Goal: Task Accomplishment & Management: Complete application form

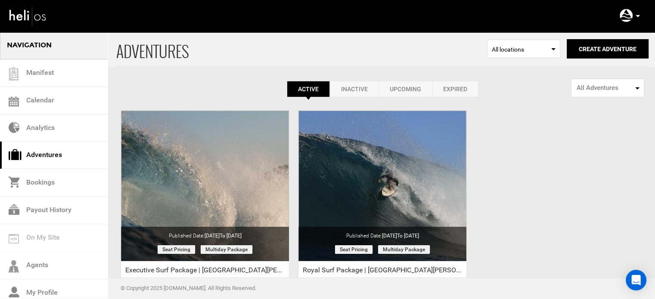
click at [637, 13] on p at bounding box center [637, 16] width 5 height 10
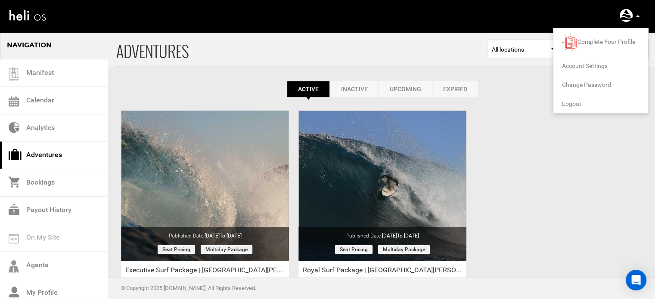
click at [577, 99] on li "Logout" at bounding box center [600, 103] width 95 height 19
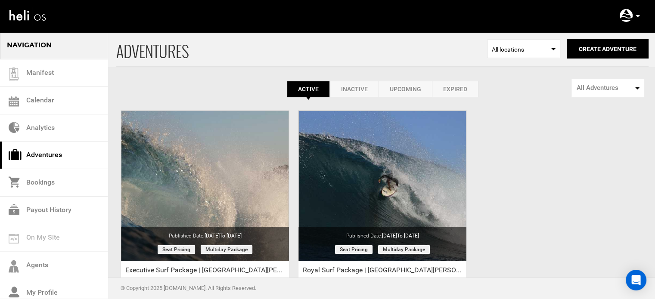
click at [637, 15] on icon at bounding box center [637, 16] width 4 height 2
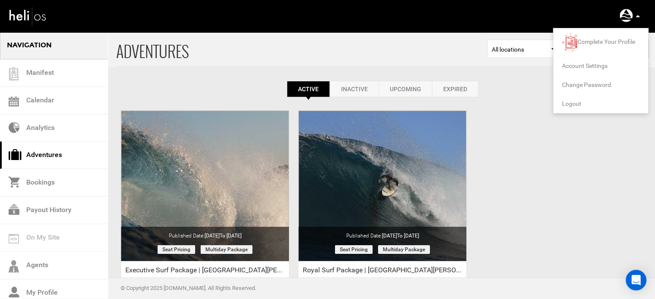
click at [577, 102] on span "Logout" at bounding box center [571, 103] width 19 height 7
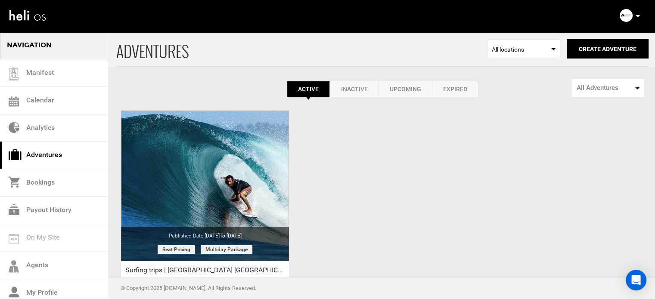
click at [638, 14] on p at bounding box center [637, 16] width 5 height 10
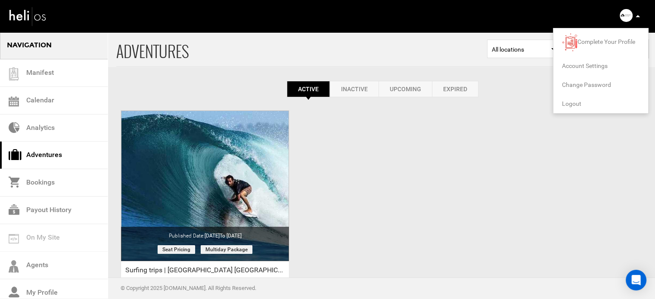
click at [572, 100] on span "Logout" at bounding box center [571, 103] width 19 height 7
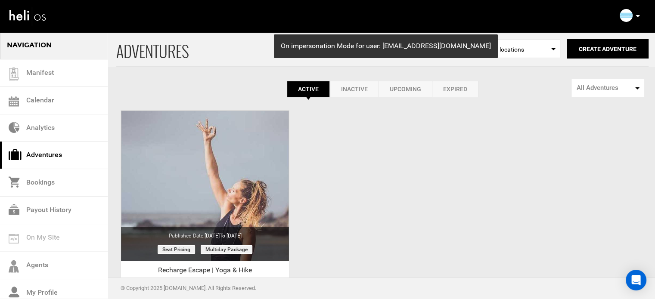
click at [635, 15] on icon at bounding box center [637, 16] width 4 height 2
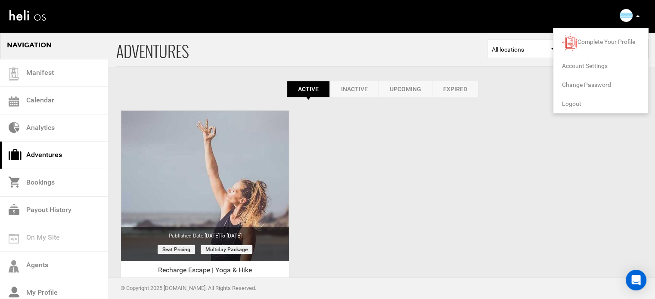
click at [569, 103] on span "Logout" at bounding box center [571, 103] width 19 height 7
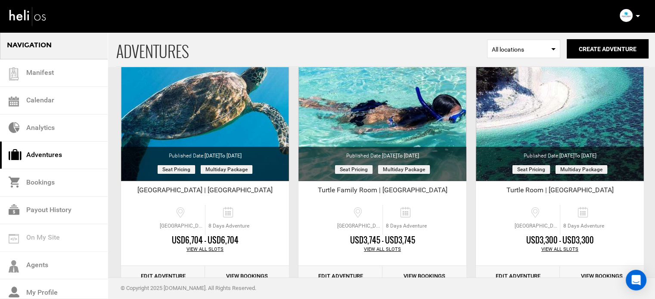
scroll to position [107, 0]
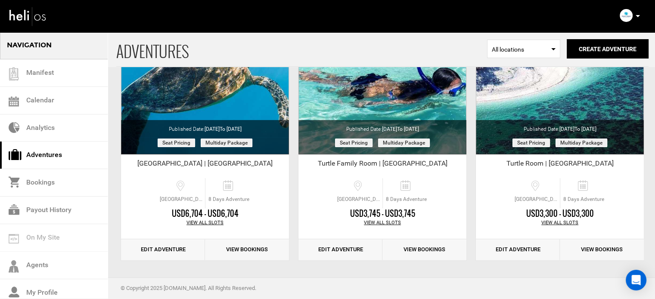
click at [635, 18] on p at bounding box center [637, 16] width 5 height 10
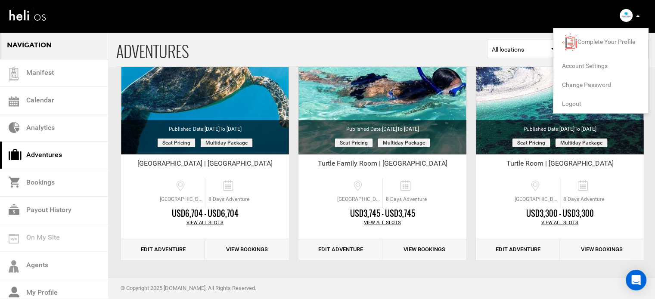
click at [573, 101] on span "Logout" at bounding box center [571, 103] width 19 height 7
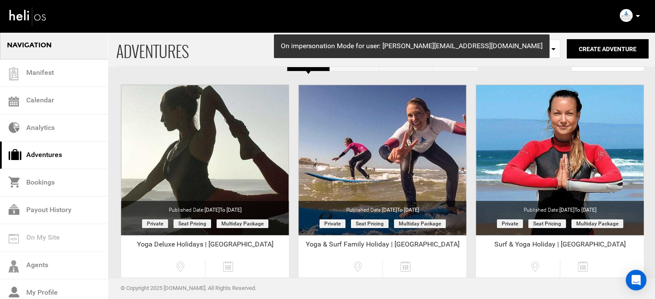
scroll to position [107, 0]
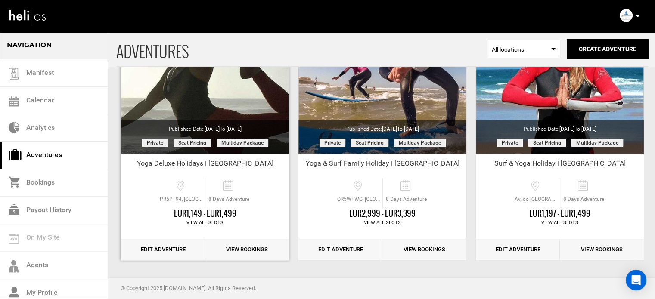
click at [175, 249] on link "Edit Adventure" at bounding box center [163, 249] width 84 height 21
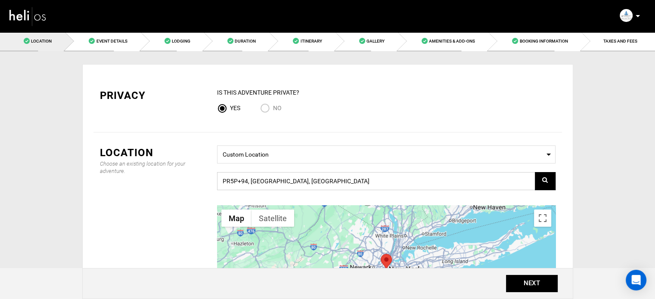
click at [314, 184] on input "PR5P+94, [GEOGRAPHIC_DATA], [GEOGRAPHIC_DATA]" at bounding box center [386, 181] width 338 height 18
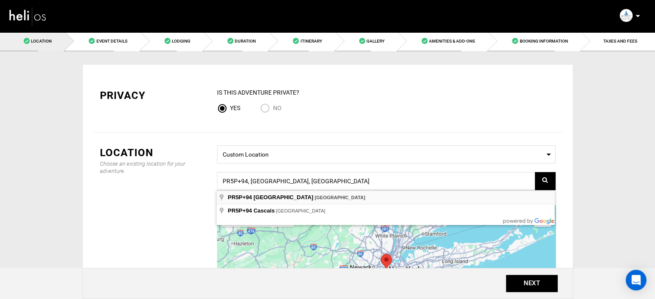
type input "PR5P+94, [GEOGRAPHIC_DATA], [GEOGRAPHIC_DATA]"
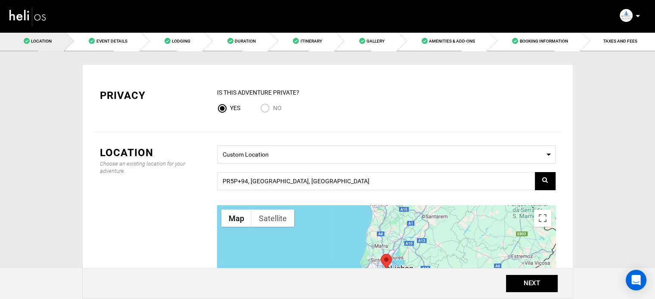
click at [269, 107] on input "No" at bounding box center [266, 109] width 13 height 12
radio input "true"
radio input "false"
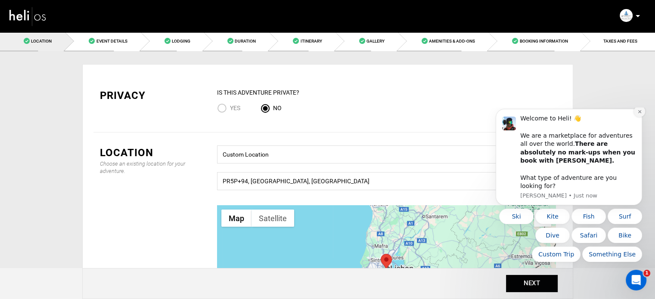
click at [638, 114] on icon "Dismiss notification" at bounding box center [639, 111] width 5 height 5
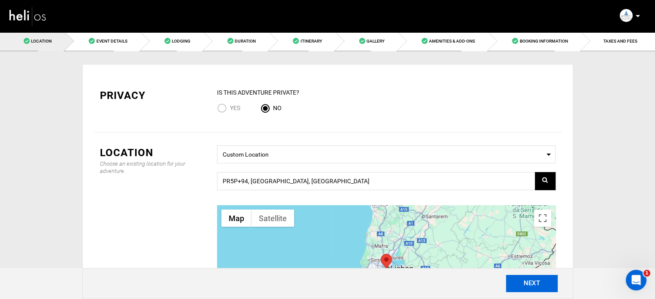
click at [544, 282] on button "NEXT" at bounding box center [532, 283] width 52 height 17
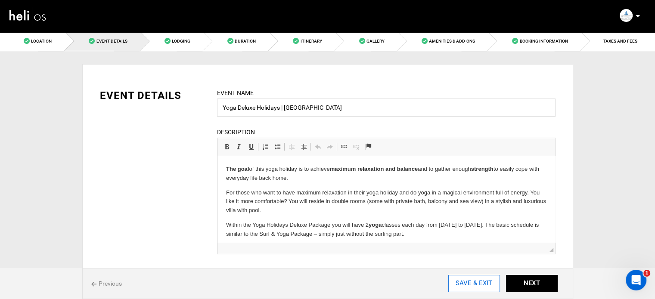
click at [479, 282] on input "SAVE & EXIT" at bounding box center [474, 283] width 52 height 17
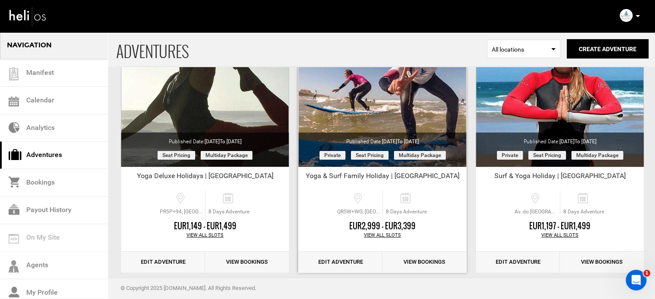
scroll to position [107, 0]
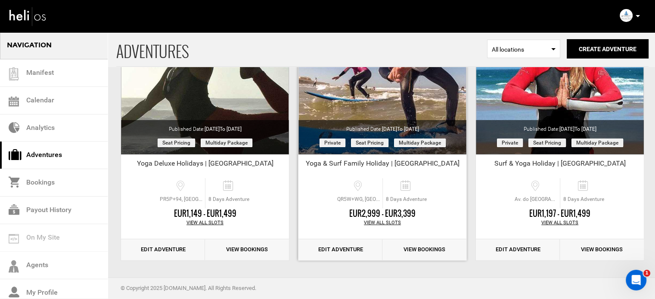
click at [340, 251] on link "Edit Adventure" at bounding box center [340, 249] width 84 height 21
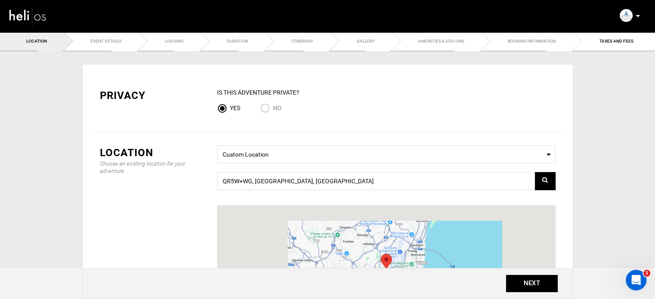
click at [282, 108] on div "No" at bounding box center [277, 109] width 34 height 12
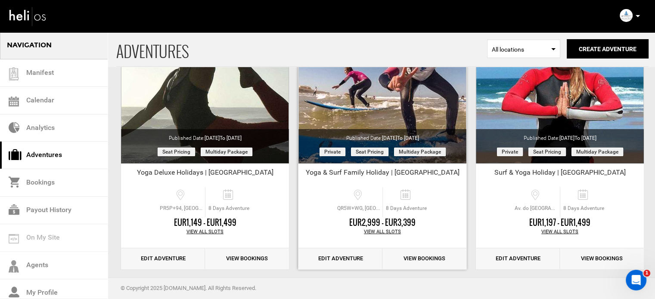
scroll to position [105, 0]
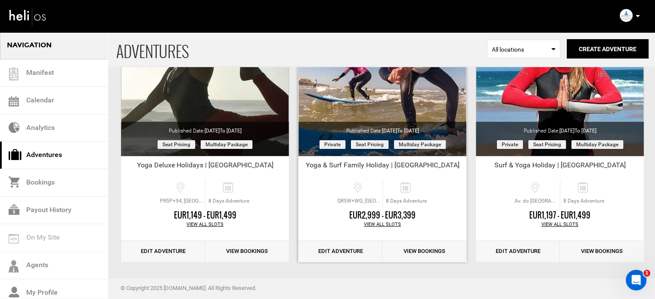
click at [341, 258] on link "Edit Adventure" at bounding box center [340, 251] width 84 height 21
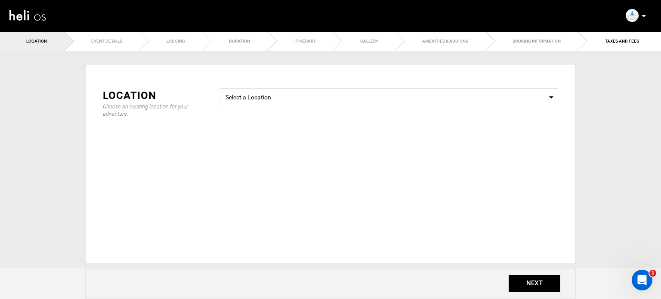
type input "Yoga & Surf Family Holiday | Portugal"
checkbox input "true"
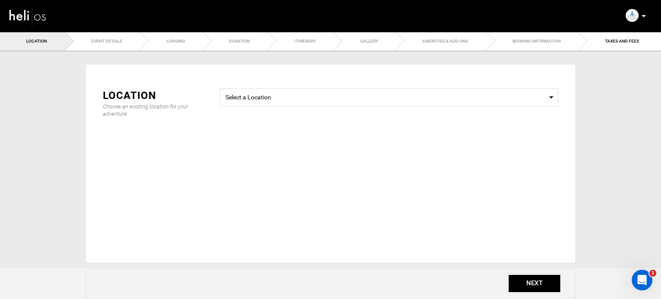
checkbox input "true"
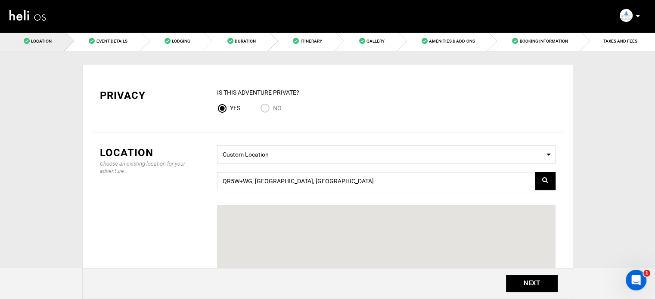
click at [264, 107] on input "No" at bounding box center [266, 109] width 13 height 12
radio input "true"
radio input "false"
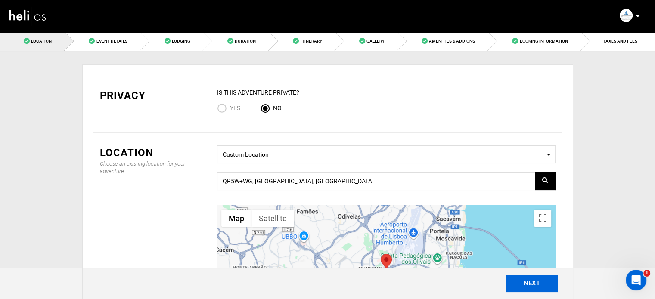
click at [535, 282] on button "NEXT" at bounding box center [532, 283] width 52 height 17
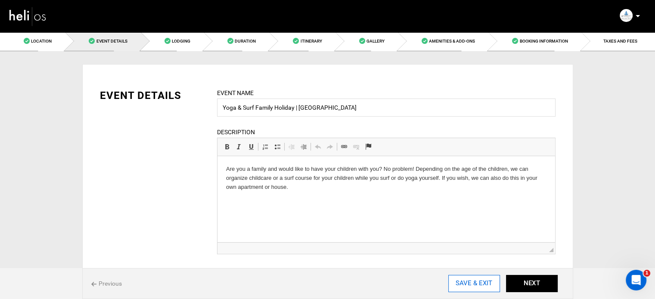
click at [463, 278] on input "SAVE & EXIT" at bounding box center [474, 283] width 52 height 17
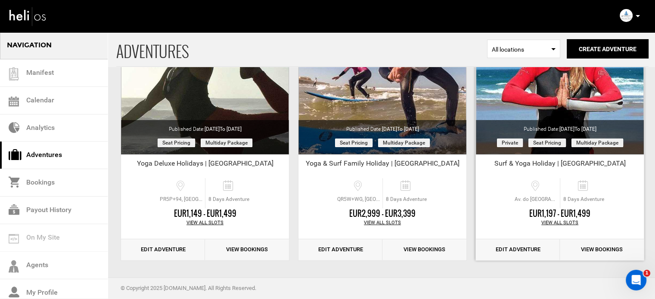
click at [521, 240] on link "Edit Adventure" at bounding box center [518, 249] width 84 height 21
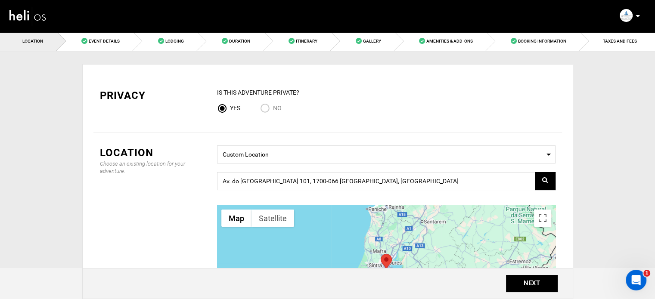
click at [268, 108] on input "No" at bounding box center [266, 109] width 13 height 12
radio input "true"
radio input "false"
click at [534, 283] on button "NEXT" at bounding box center [532, 283] width 52 height 17
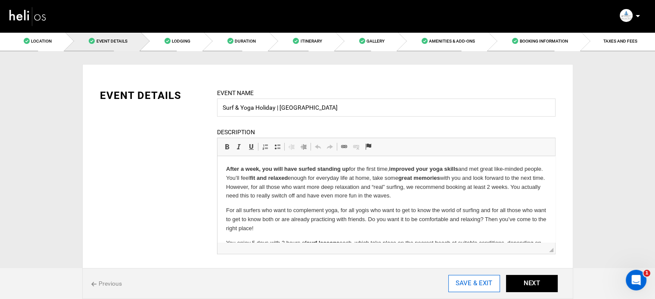
click at [469, 285] on input "SAVE & EXIT" at bounding box center [474, 283] width 52 height 17
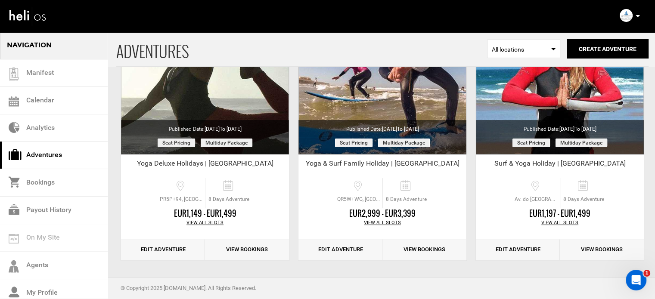
click at [638, 12] on p at bounding box center [637, 16] width 5 height 10
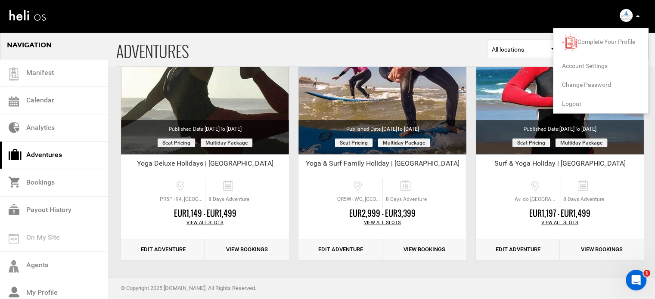
click at [576, 103] on span "Logout" at bounding box center [571, 103] width 19 height 7
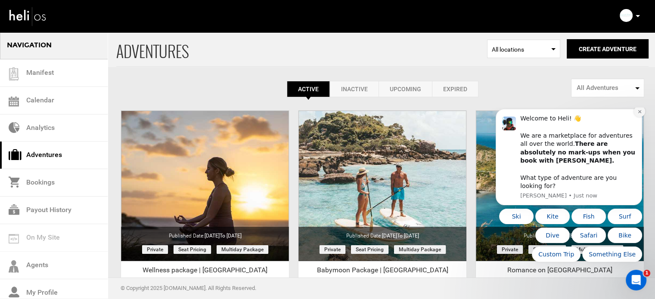
click at [639, 114] on icon "Dismiss notification" at bounding box center [639, 111] width 5 height 5
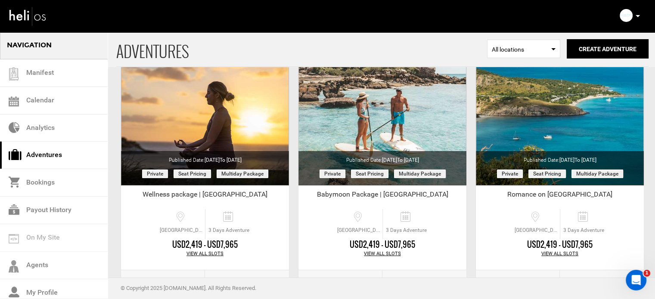
scroll to position [79, 0]
